Goal: Answer question/provide support: Share knowledge or assist other users

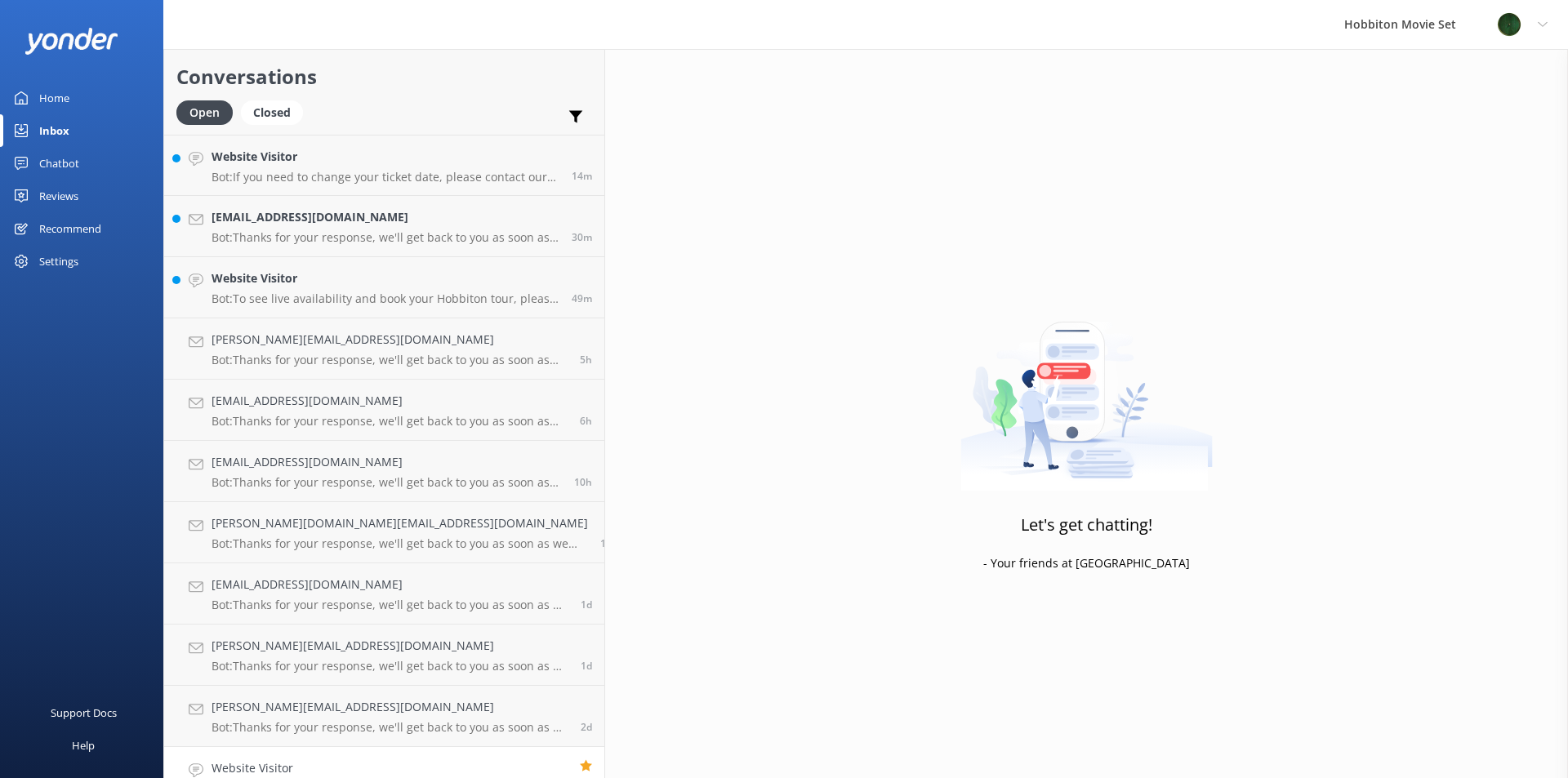
scroll to position [91, 0]
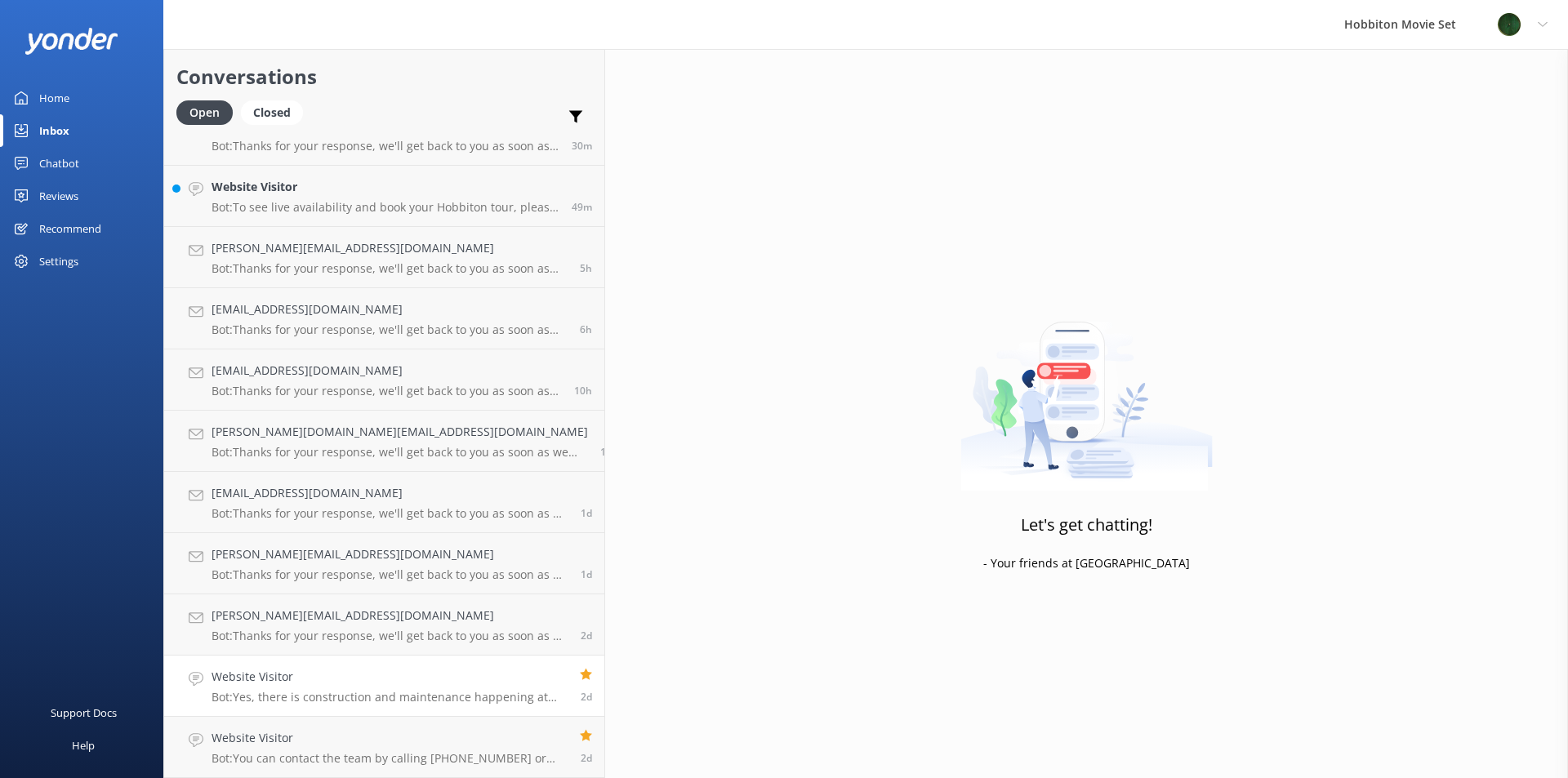
click at [283, 692] on p "Bot: Yes, there is construction and maintenance happening at [GEOGRAPHIC_DATA] …" at bounding box center [389, 697] width 356 height 15
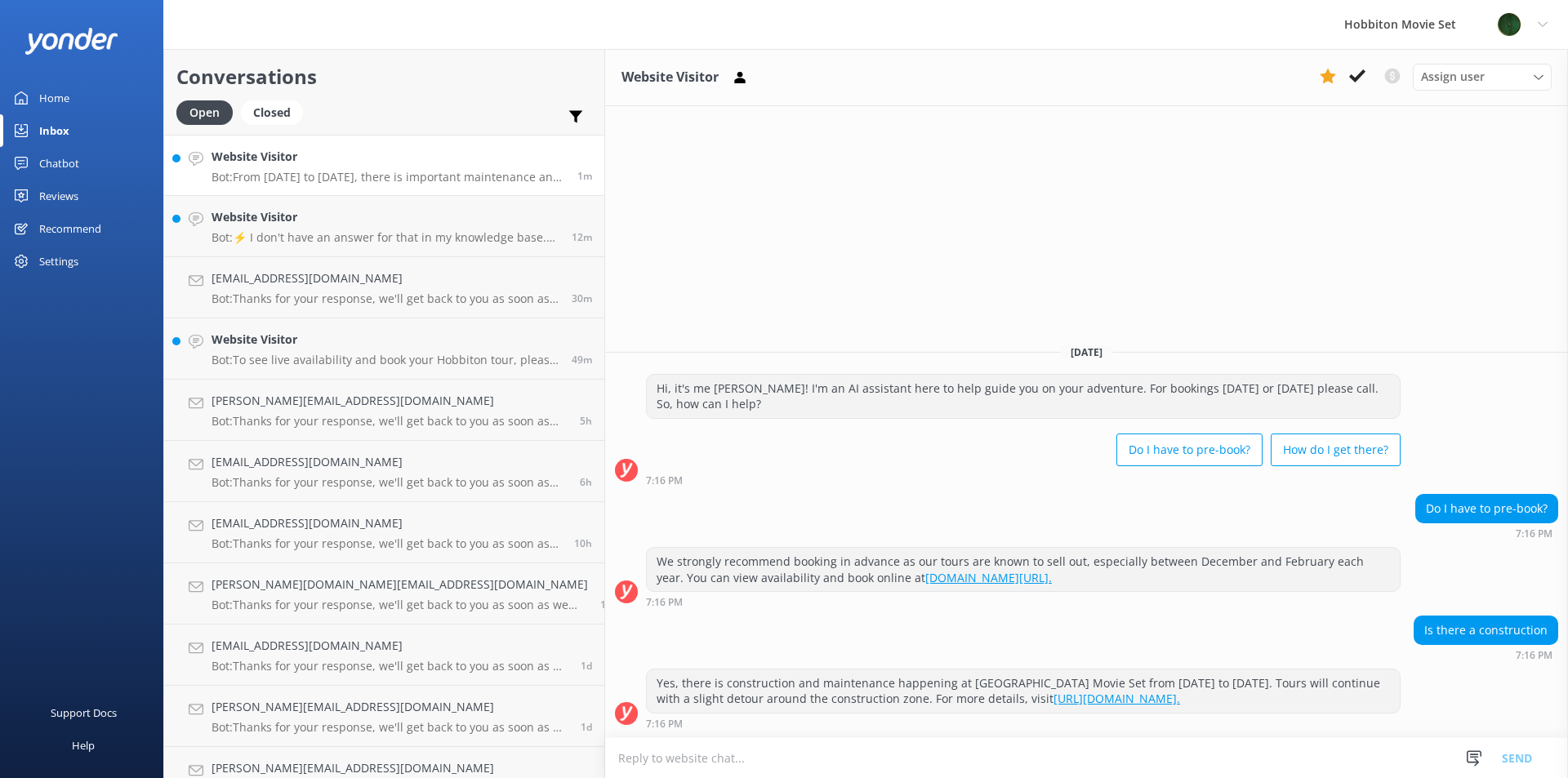
click at [330, 181] on p "Bot: From [DATE] to [DATE], there is important maintenance and restoration work…" at bounding box center [388, 177] width 353 height 15
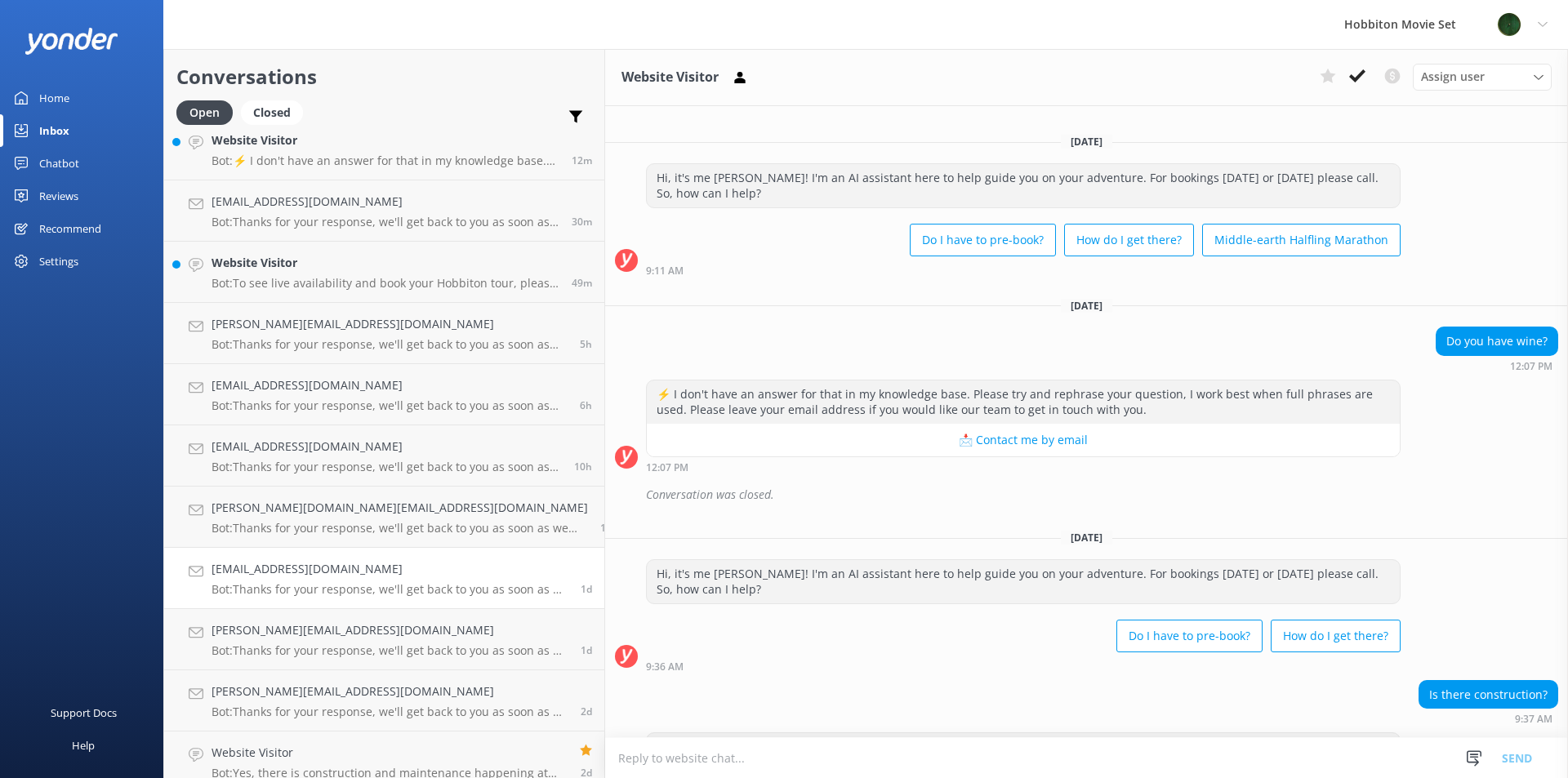
scroll to position [153, 0]
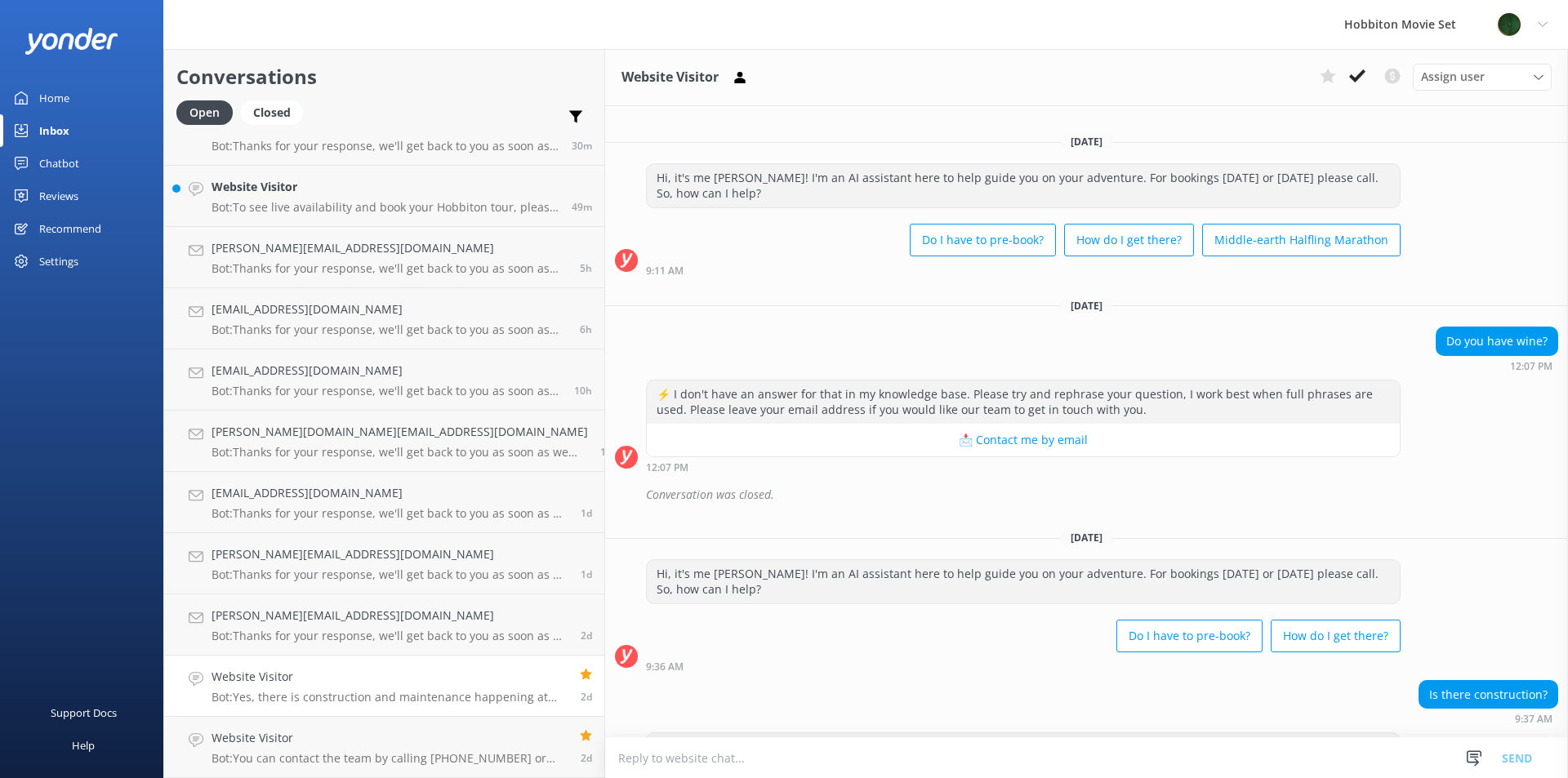
click at [324, 687] on div "Website Visitor Bot: Yes, there is construction and maintenance happening at [G…" at bounding box center [389, 686] width 356 height 36
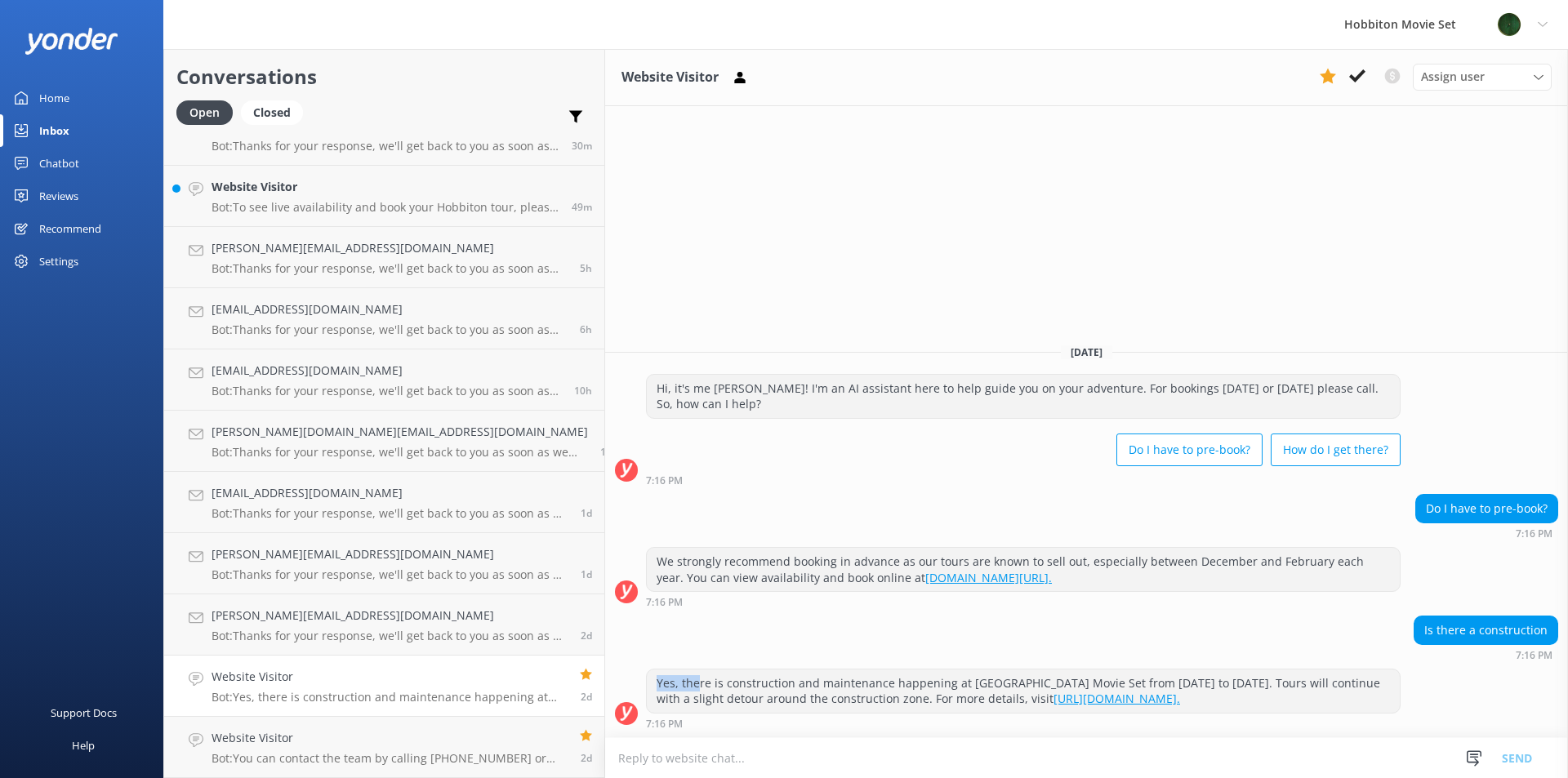
drag, startPoint x: 581, startPoint y: 683, endPoint x: 531, endPoint y: 681, distance: 50.0
click at [647, 681] on div "Yes, there is construction and maintenance happening at [GEOGRAPHIC_DATA] Movie…" at bounding box center [1023, 691] width 753 height 44
click at [719, 627] on div "Is there a construction 7:16 PM" at bounding box center [1086, 638] width 962 height 45
click at [291, 731] on h4 "Website Visitor" at bounding box center [389, 737] width 356 height 18
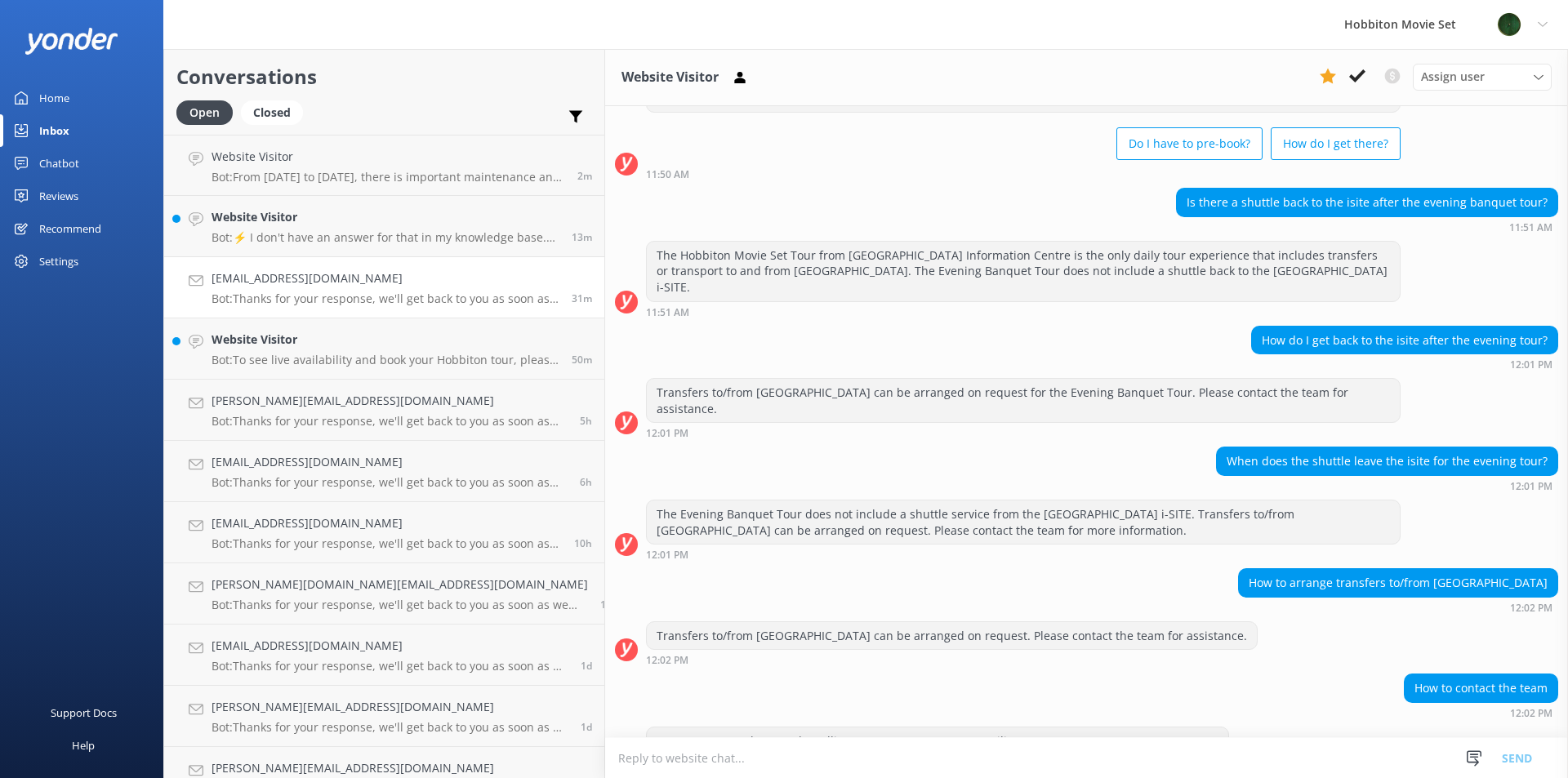
click at [382, 294] on p "Bot: Thanks for your response, we'll get back to you as soon as we can during o…" at bounding box center [385, 298] width 348 height 15
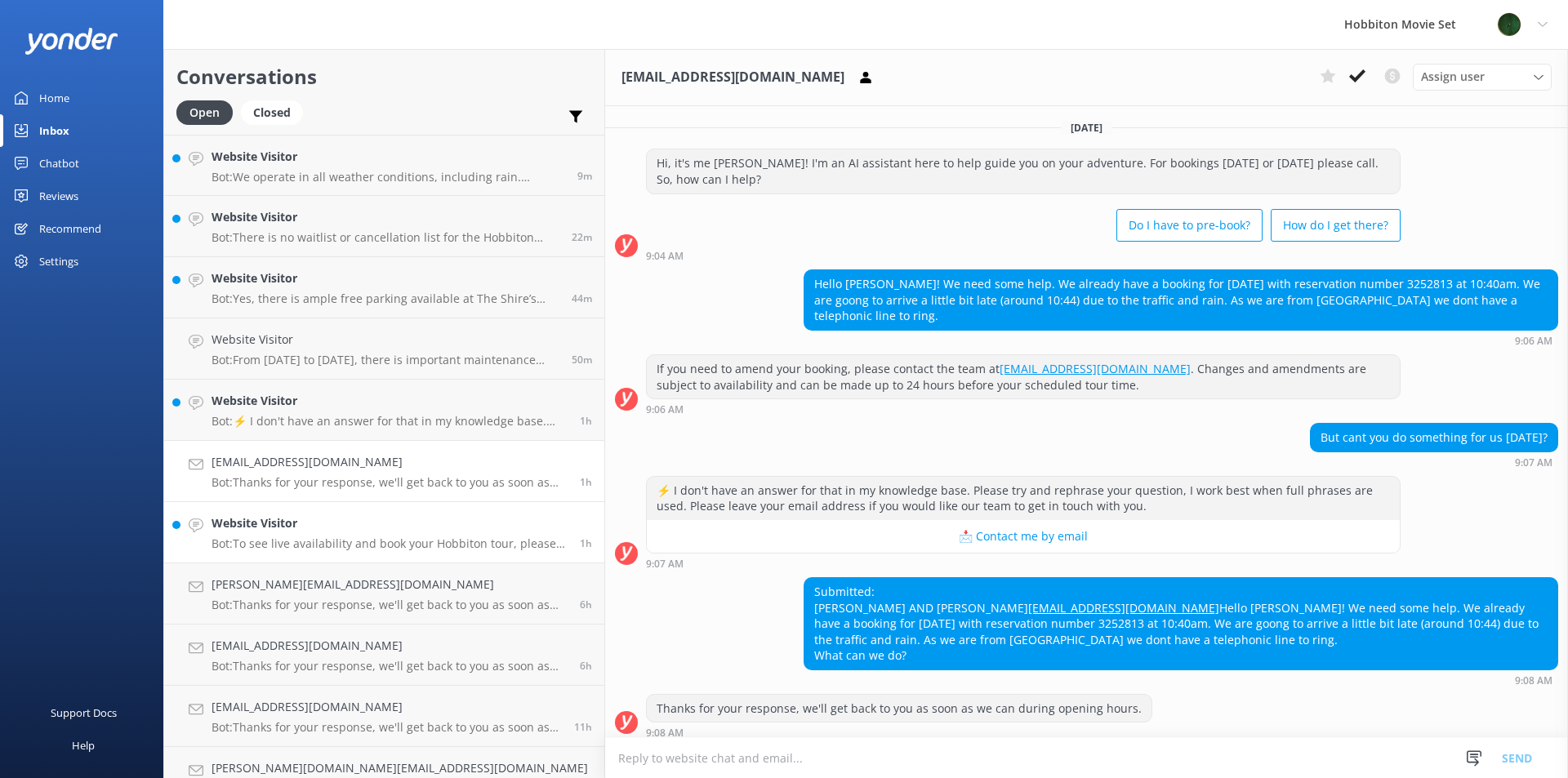
click at [255, 541] on p "Bot: To see live availability and book your Hobbiton tour, please visit [DOMAIN…" at bounding box center [389, 543] width 356 height 15
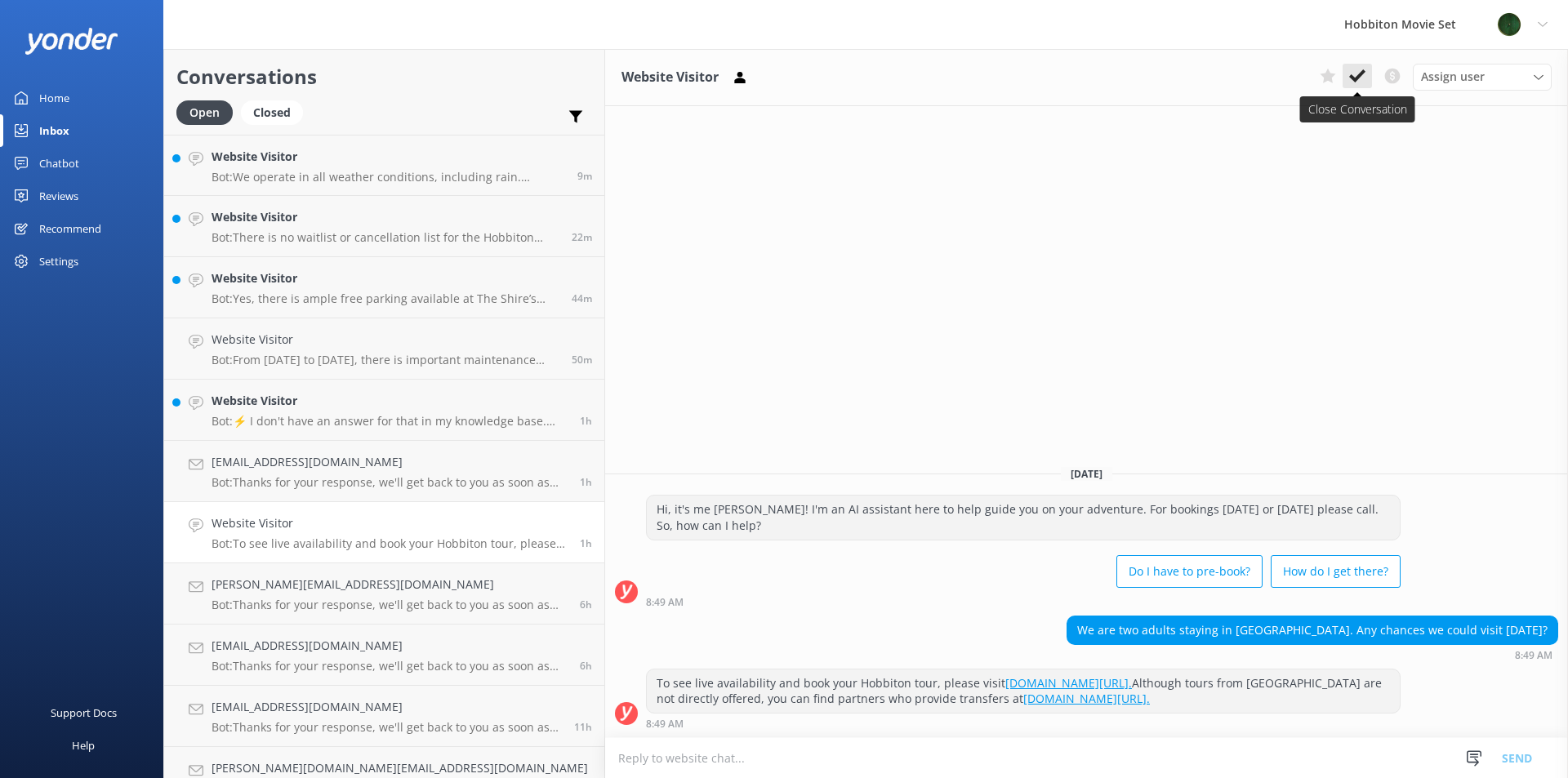
click at [1352, 71] on icon at bounding box center [1357, 75] width 16 height 16
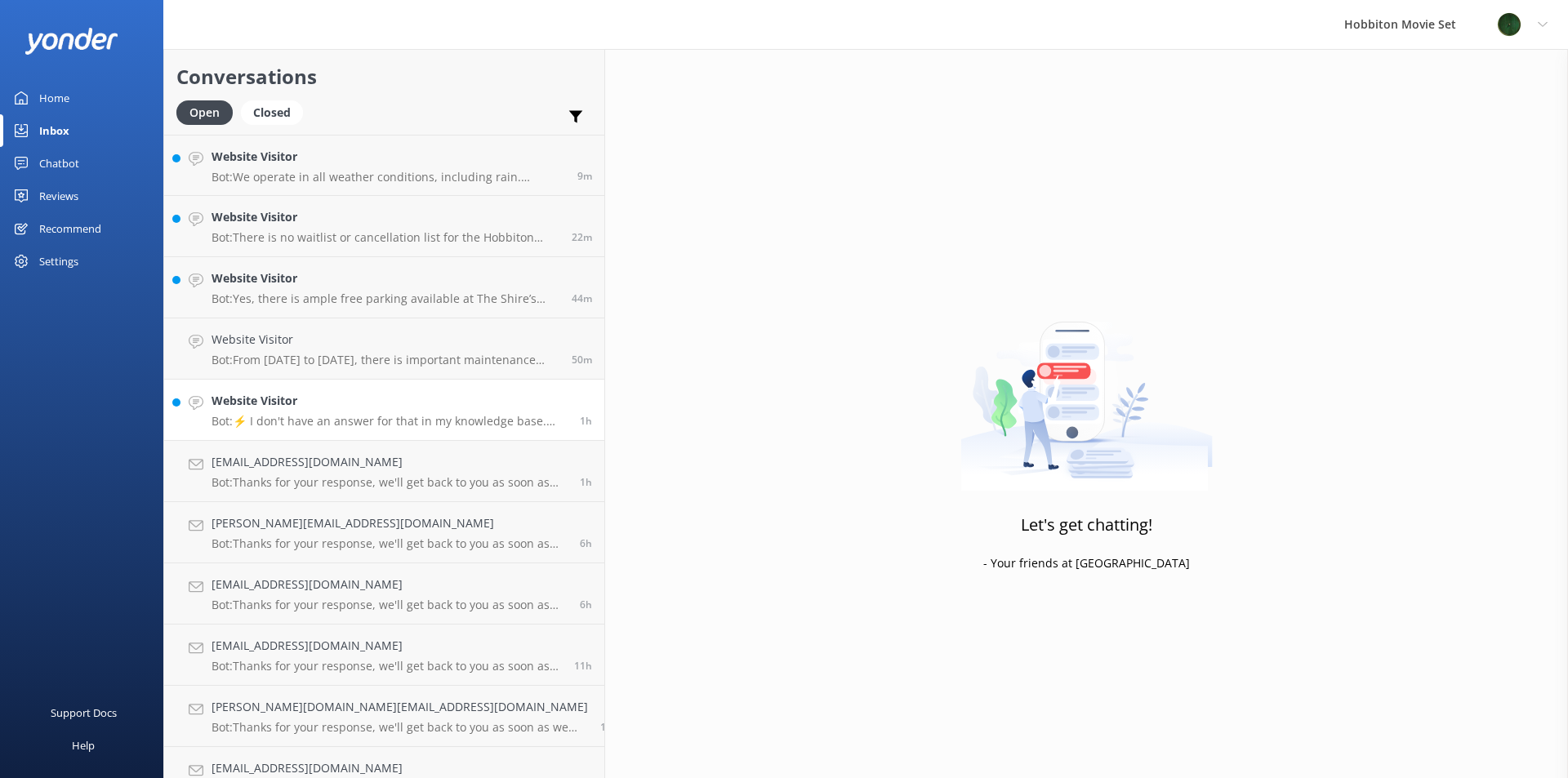
click at [328, 401] on h4 "Website Visitor" at bounding box center [389, 400] width 356 height 18
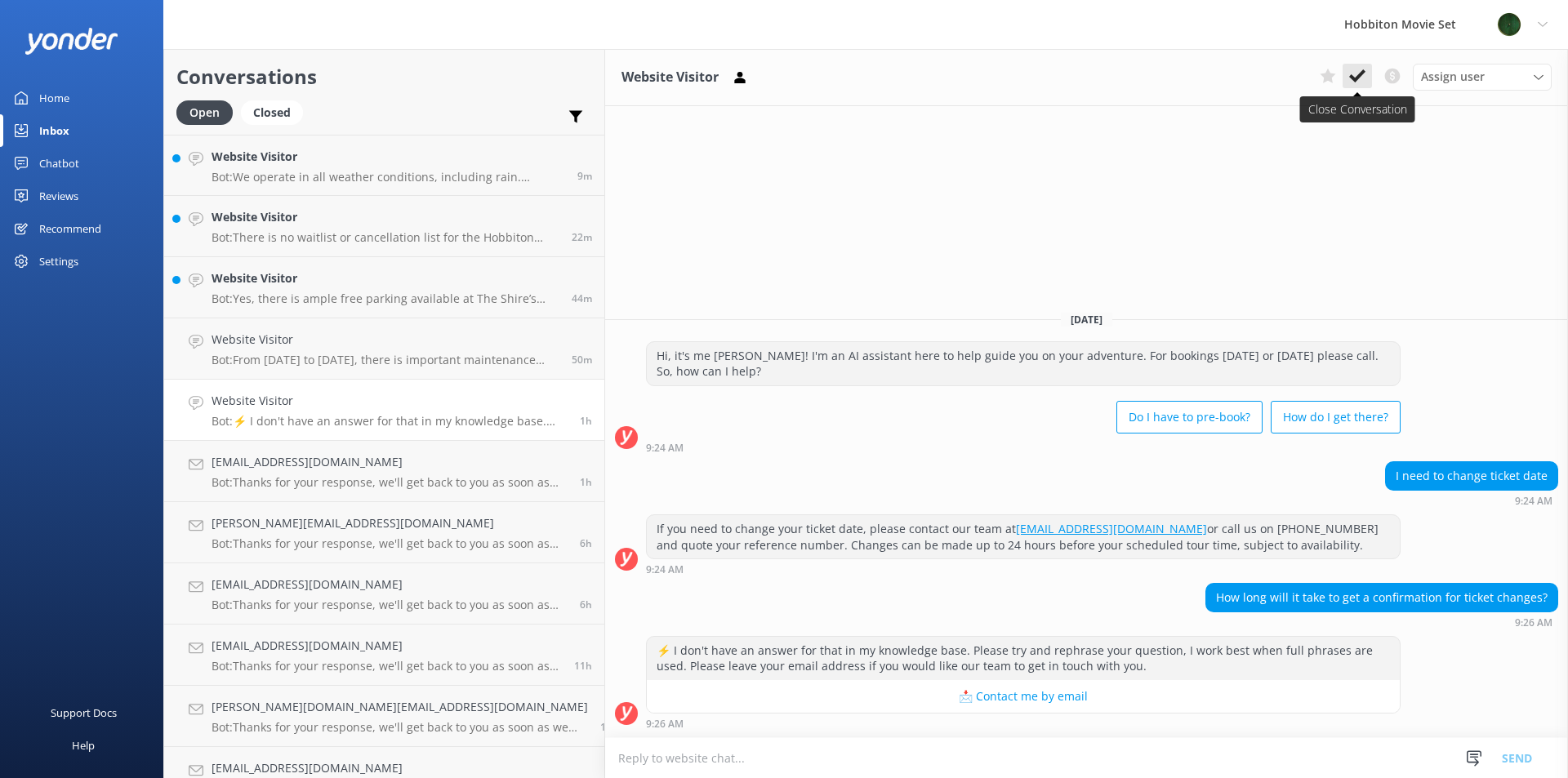
click at [1358, 74] on use at bounding box center [1357, 75] width 16 height 13
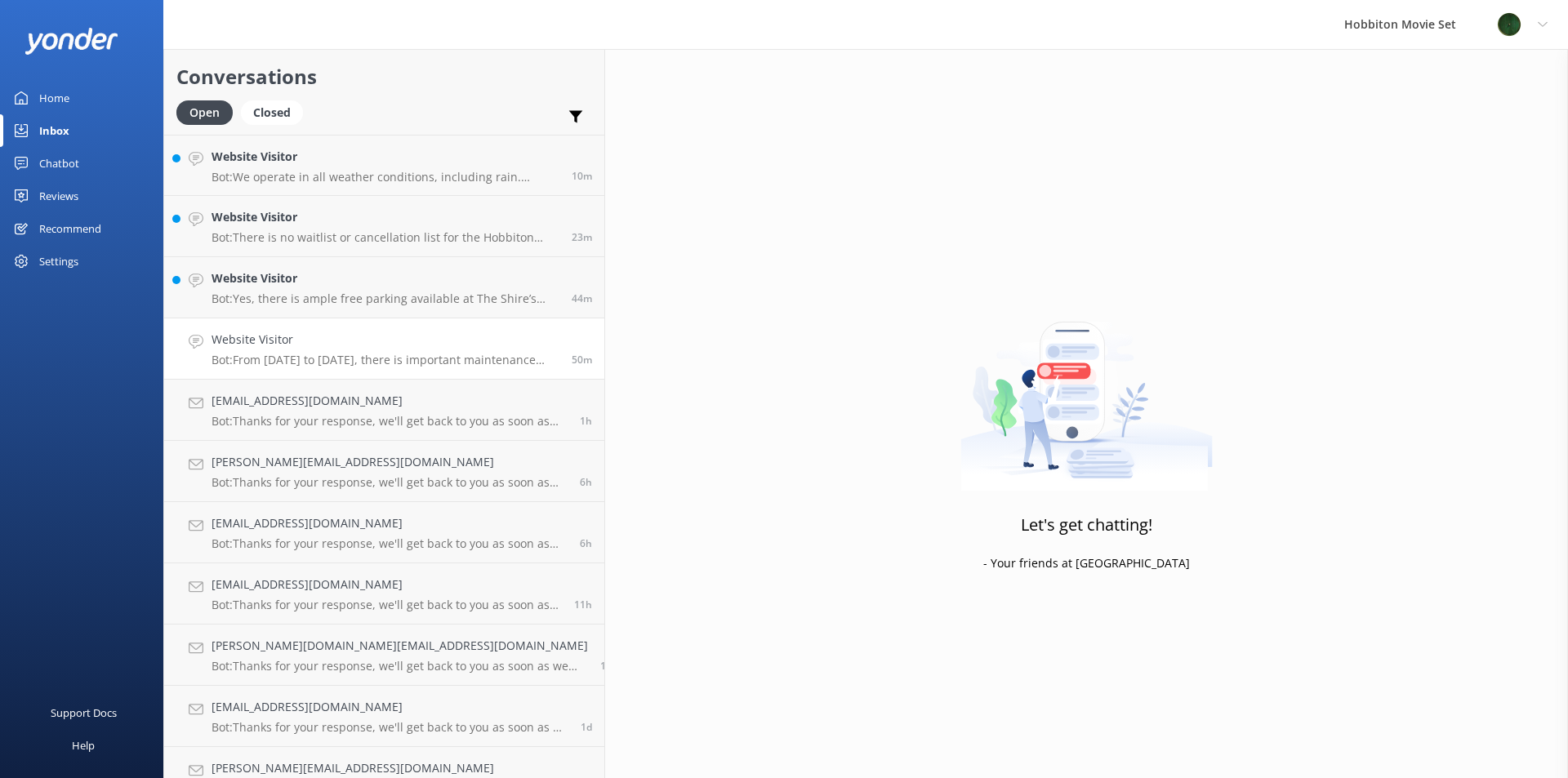
click at [394, 339] on h4 "Website Visitor" at bounding box center [385, 339] width 348 height 18
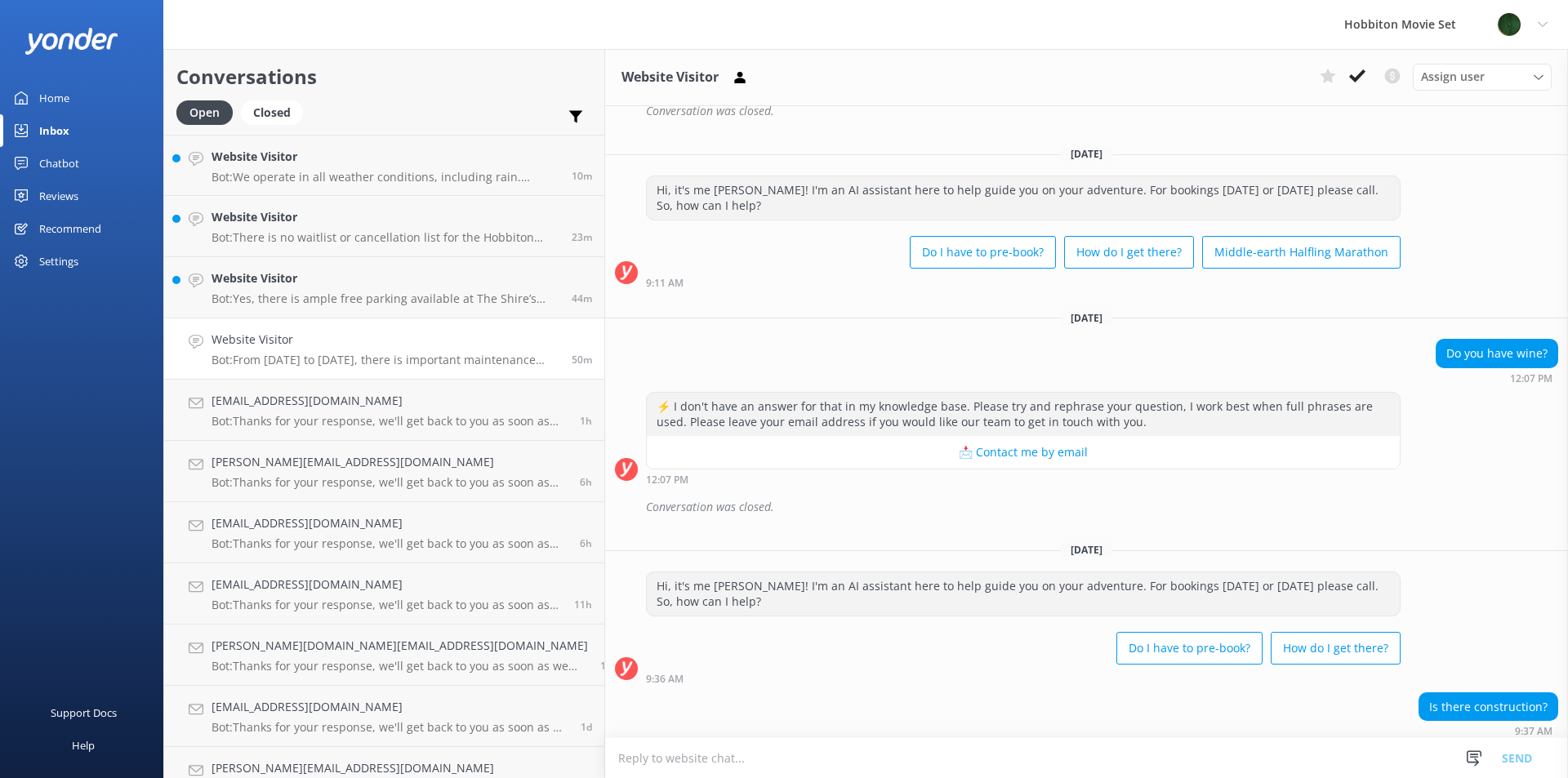
scroll to position [691, 0]
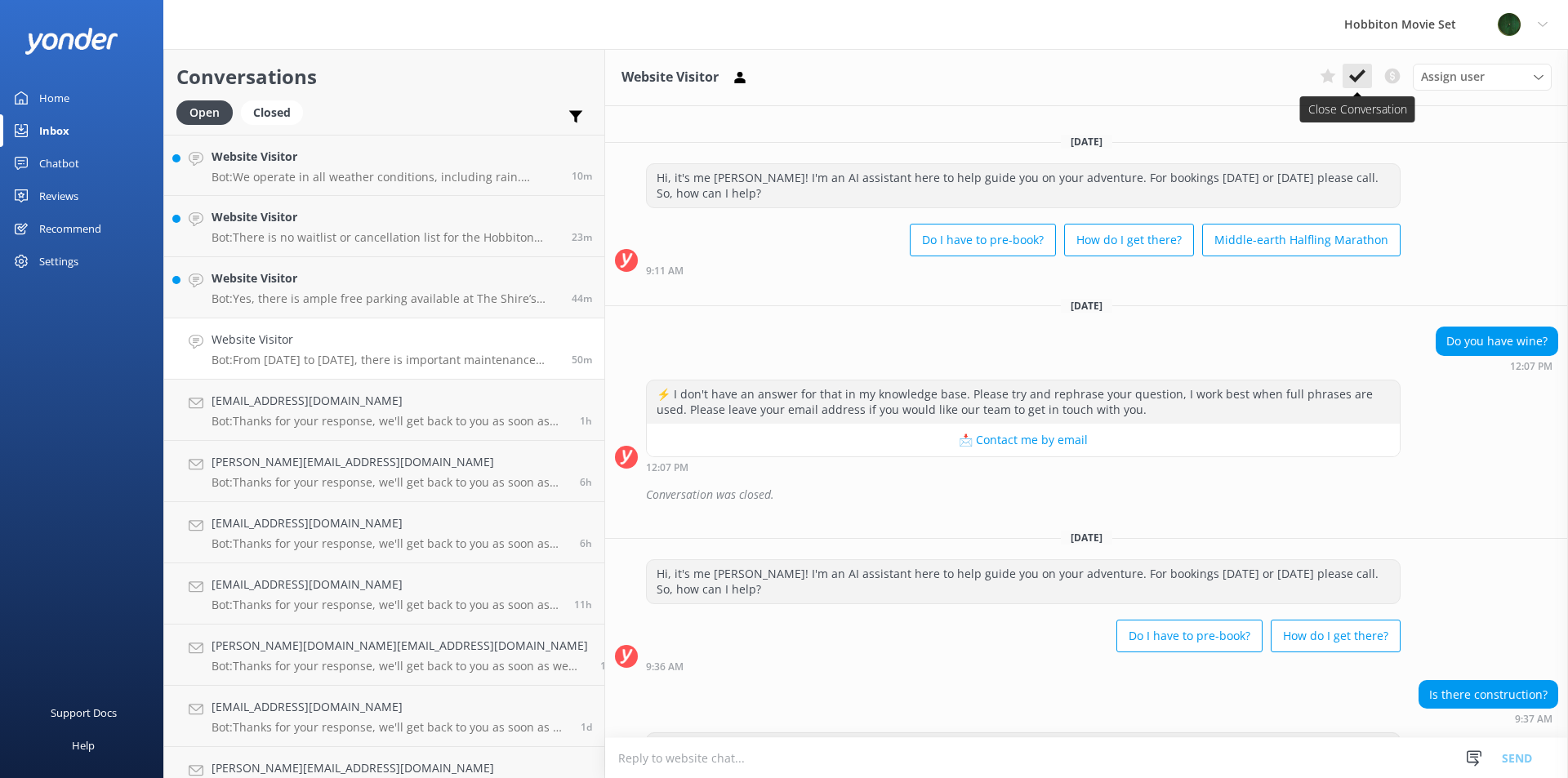
click at [1346, 79] on button at bounding box center [1357, 75] width 29 height 25
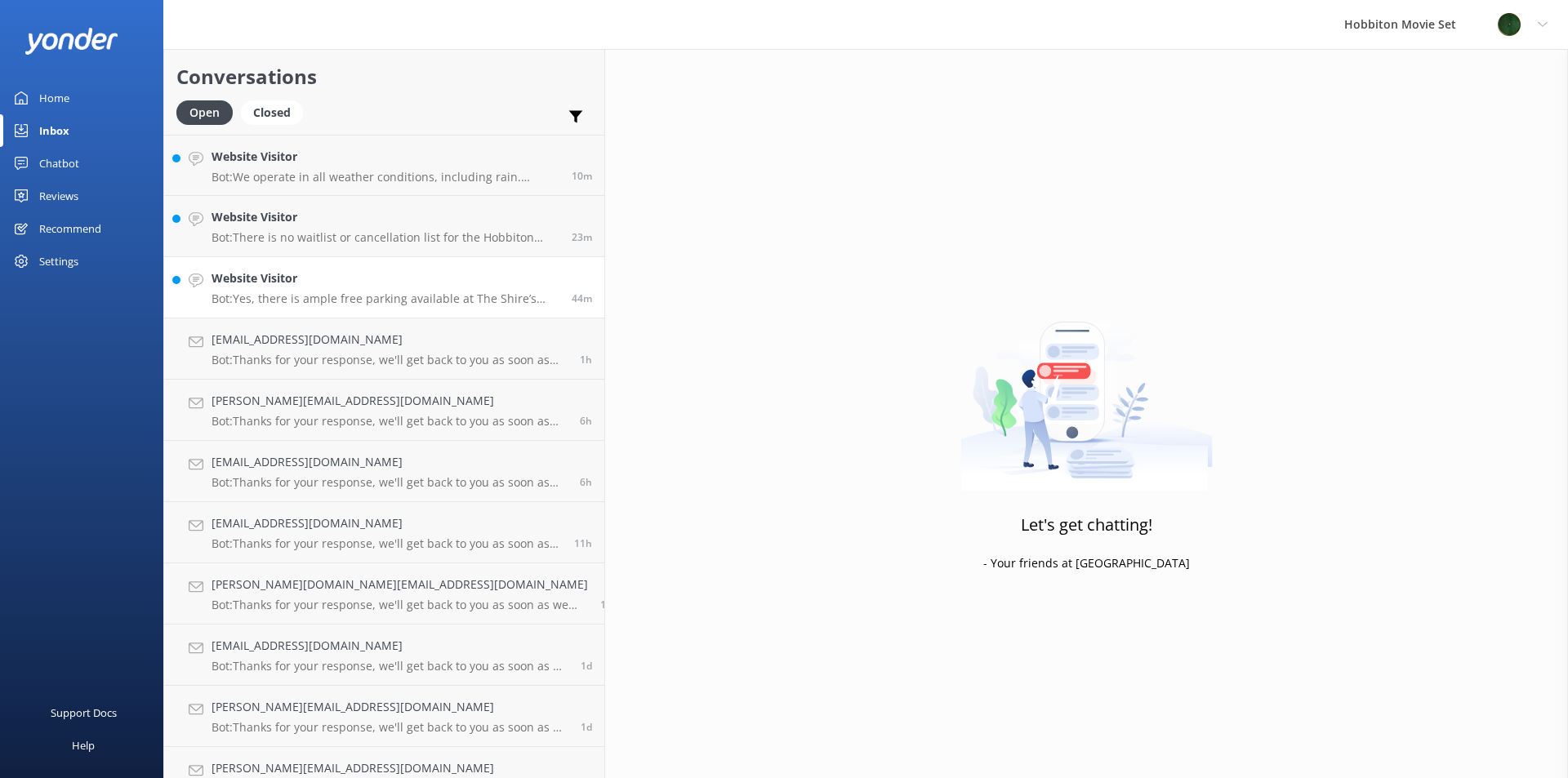
click at [293, 281] on h4 "Website Visitor" at bounding box center [385, 278] width 348 height 18
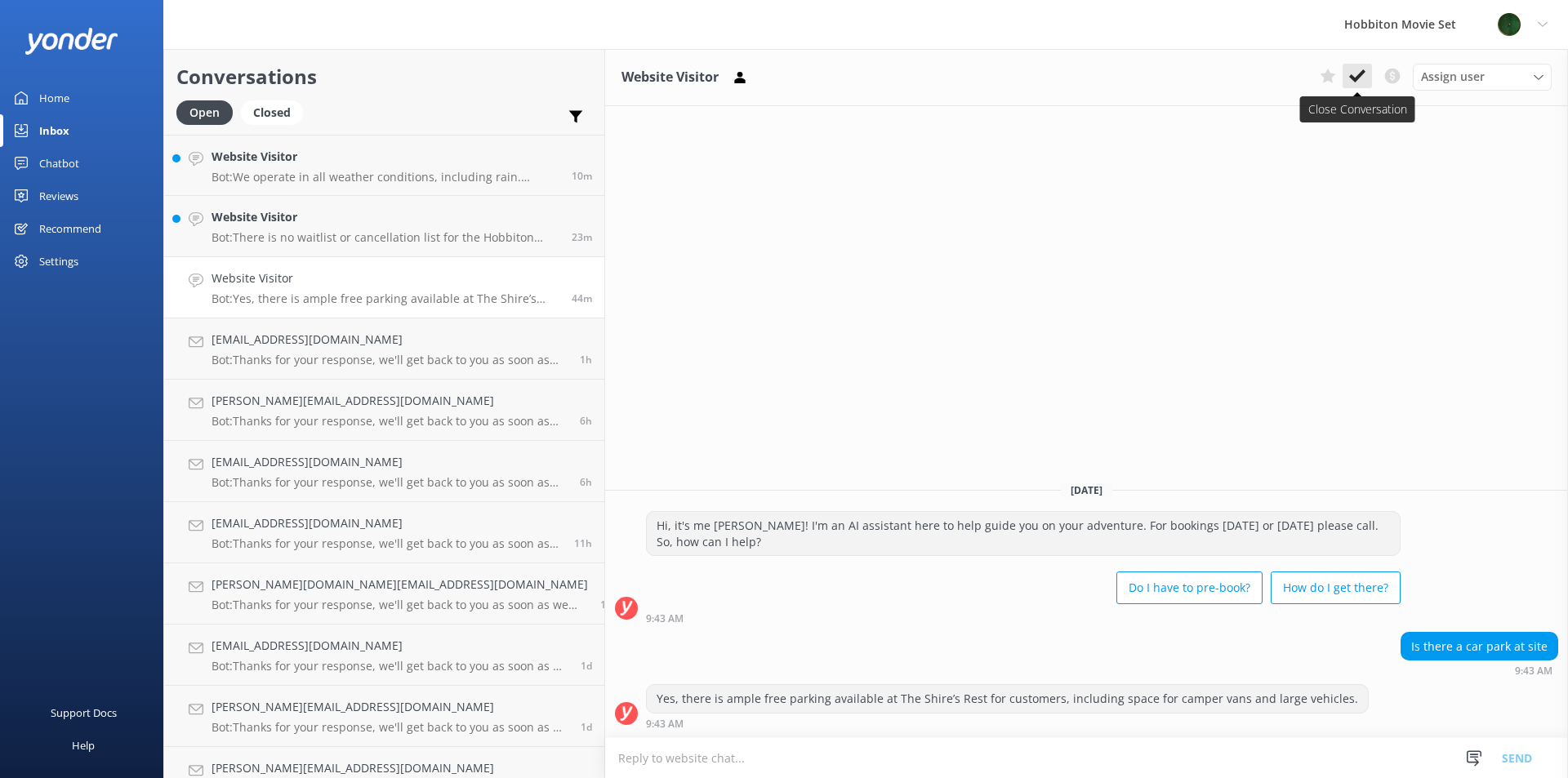
click at [1357, 79] on use at bounding box center [1357, 75] width 16 height 13
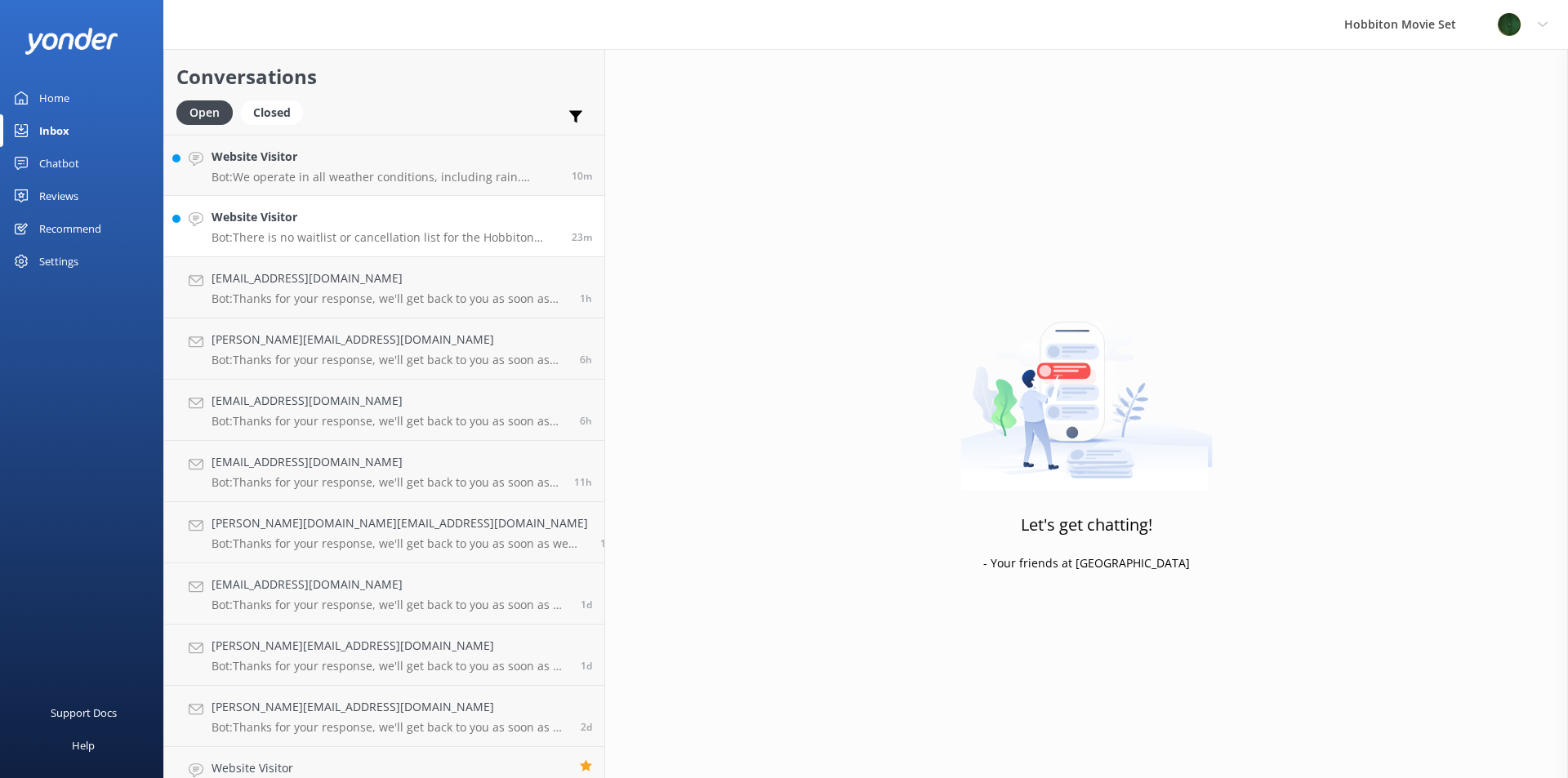
click at [250, 248] on link "Website Visitor Bot: There is no waitlist or cancellation list for the Hobbiton…" at bounding box center [384, 227] width 441 height 62
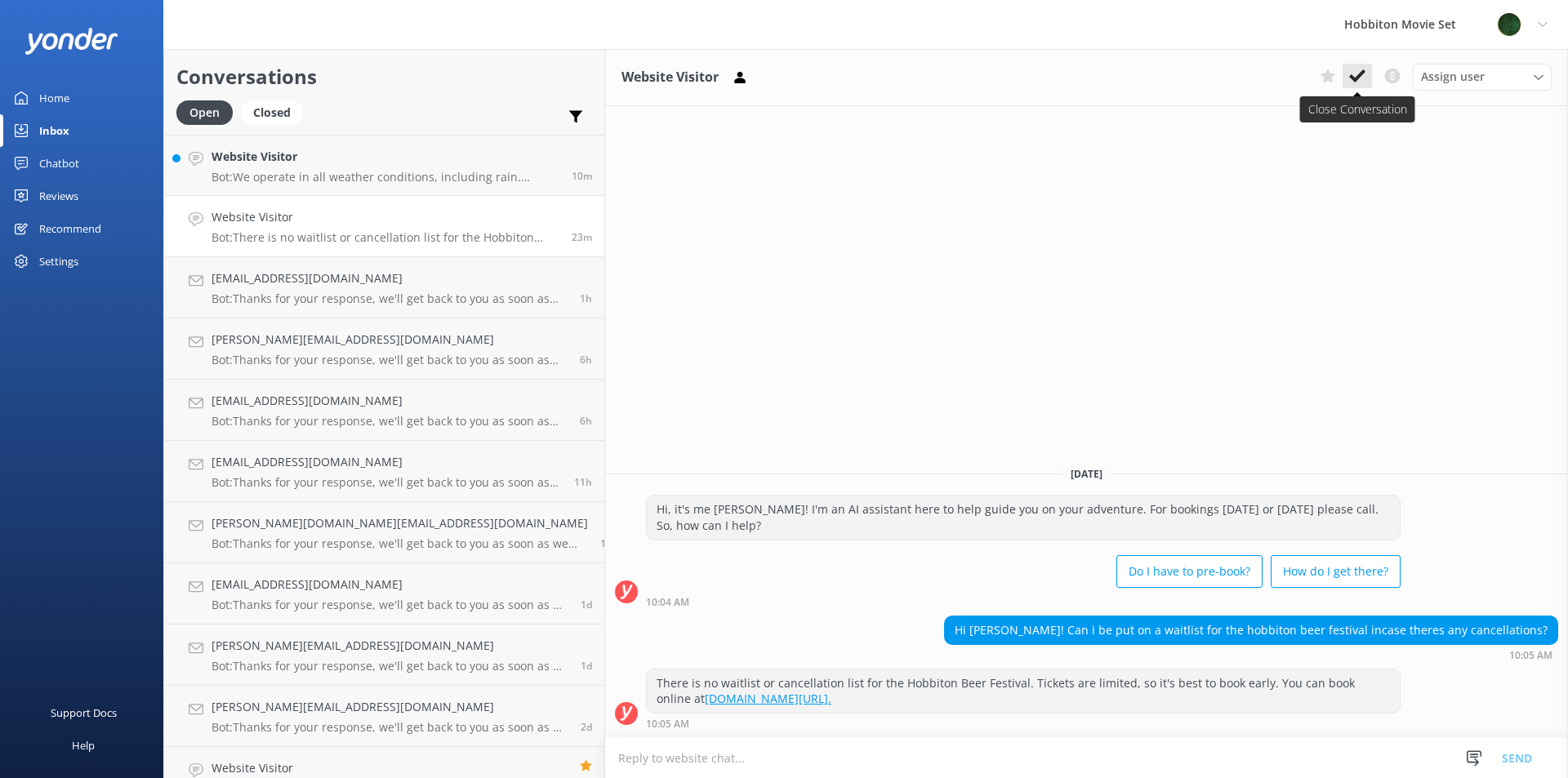
click at [1357, 65] on button at bounding box center [1357, 75] width 29 height 25
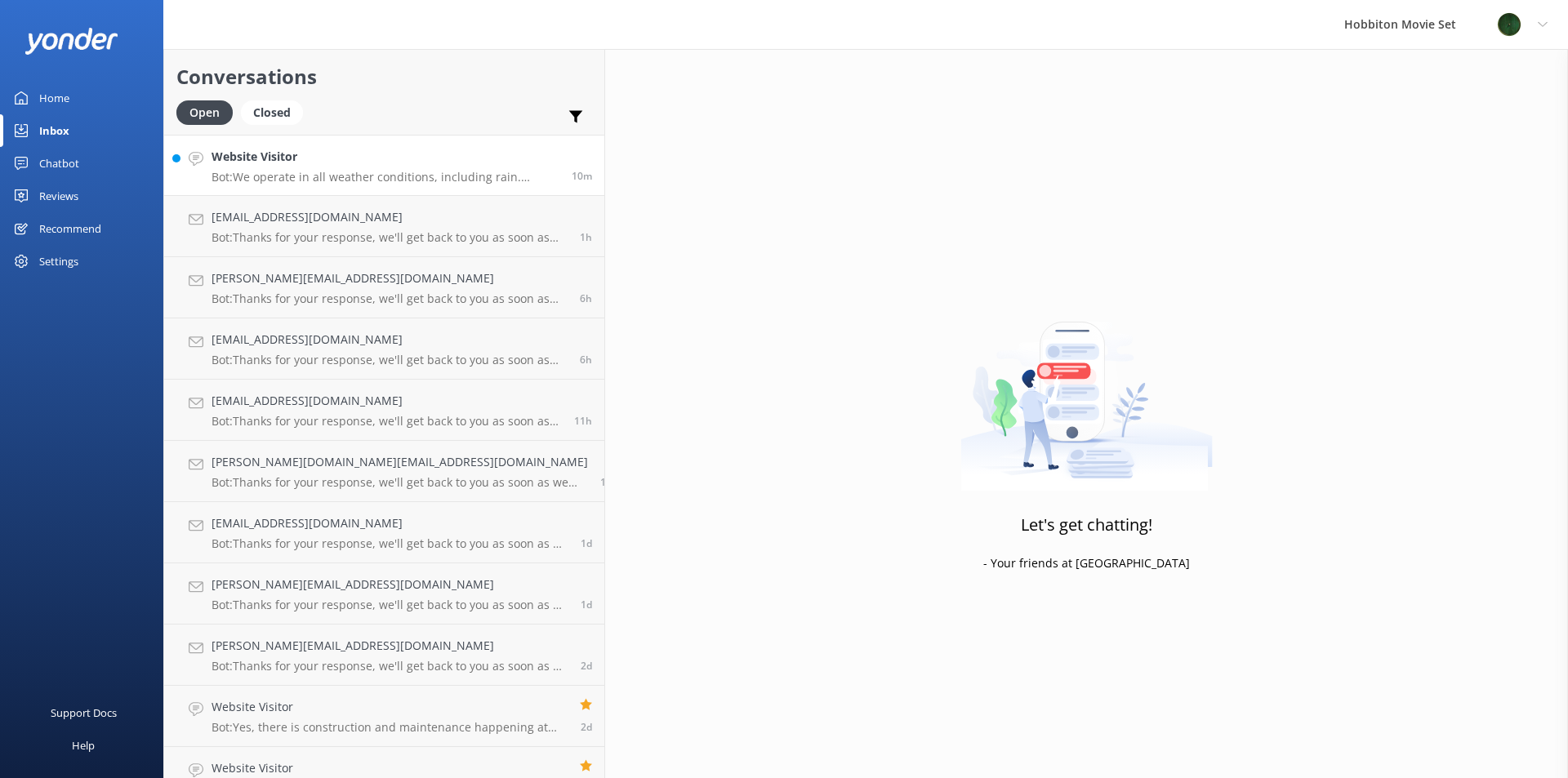
click at [382, 171] on p "Bot: We operate in all weather conditions, including rain. Umbrellas are provid…" at bounding box center [385, 177] width 348 height 15
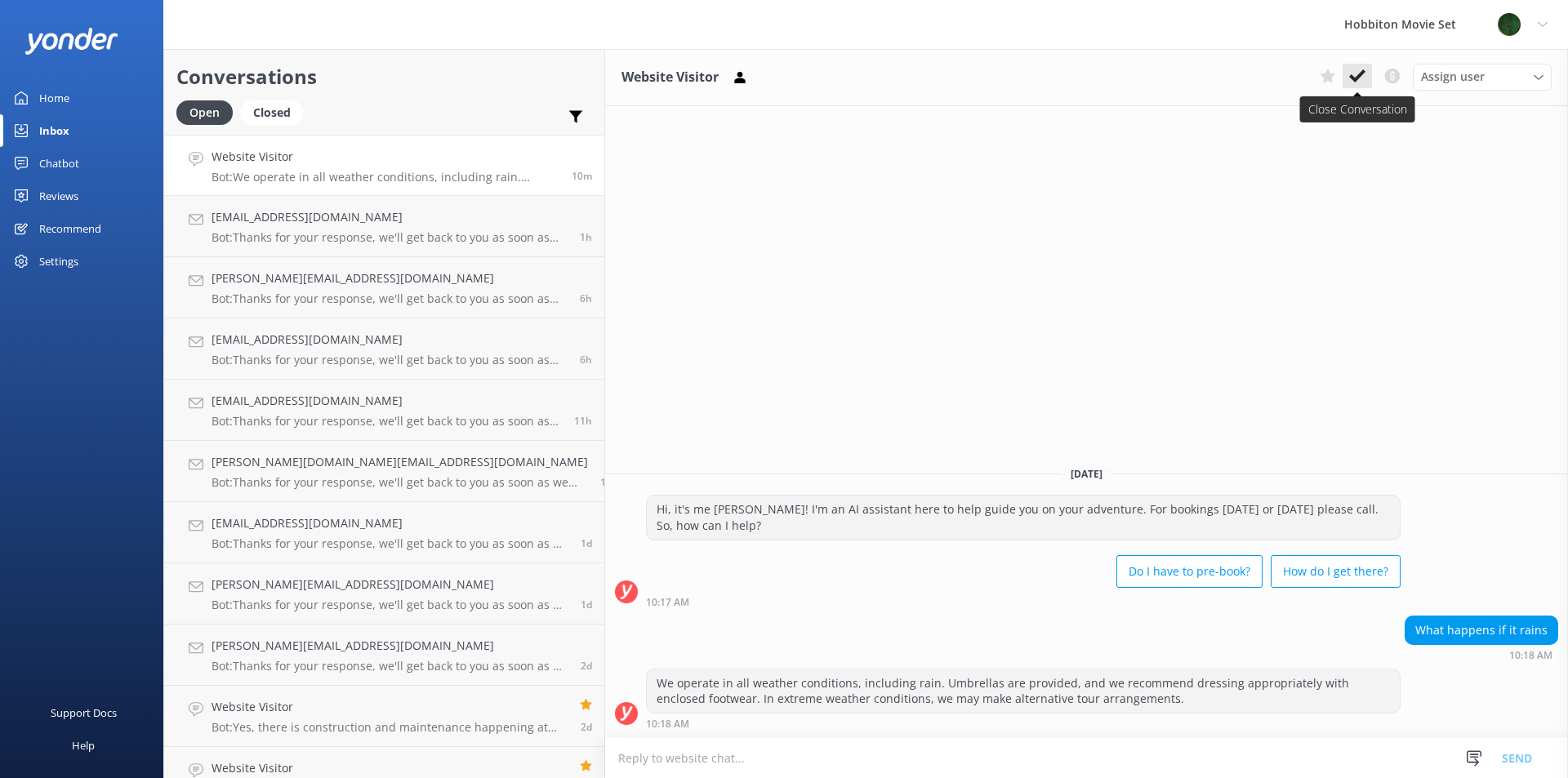
click at [1359, 74] on use at bounding box center [1357, 75] width 16 height 13
